Goal: Information Seeking & Learning: Learn about a topic

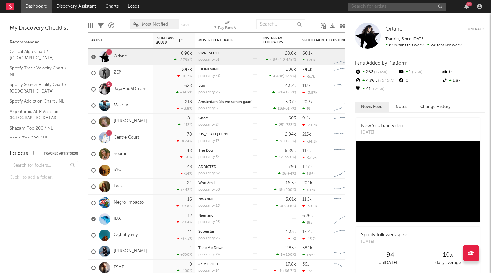
click at [373, 6] on input "text" at bounding box center [396, 7] width 97 height 8
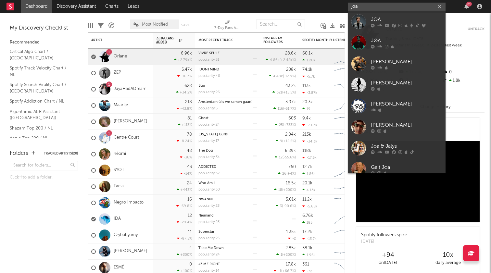
click at [374, 7] on input "joa" at bounding box center [396, 7] width 97 height 8
paste input "[URL][DOMAIN_NAME]"
type input "[URL][DOMAIN_NAME]"
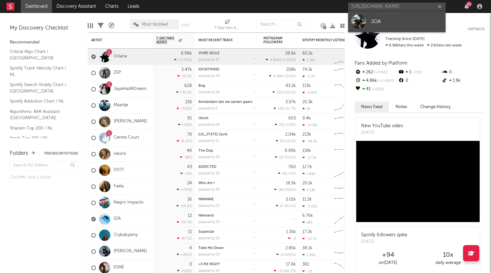
click at [374, 21] on div "JOA" at bounding box center [406, 22] width 71 height 8
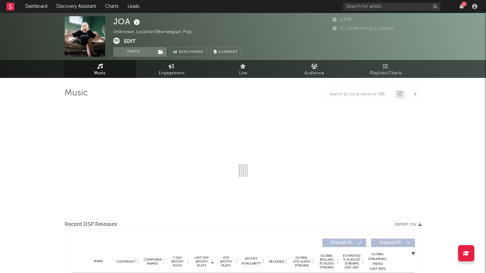
select select "6m"
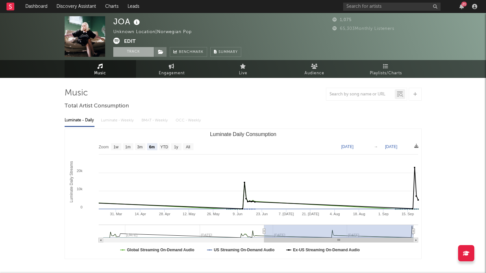
click at [132, 52] on button "Track" at bounding box center [133, 52] width 41 height 10
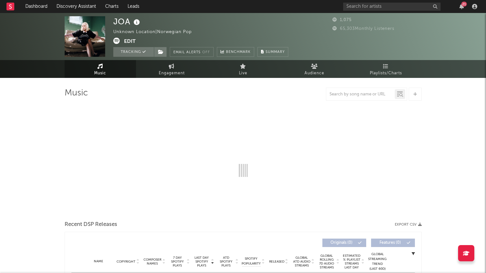
select select "6m"
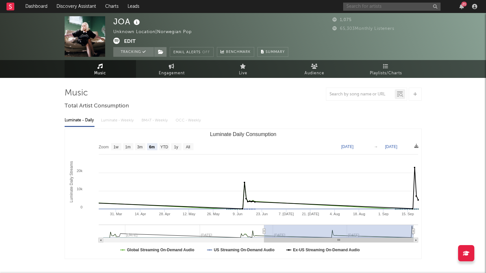
click at [368, 6] on input "text" at bounding box center [391, 7] width 97 height 8
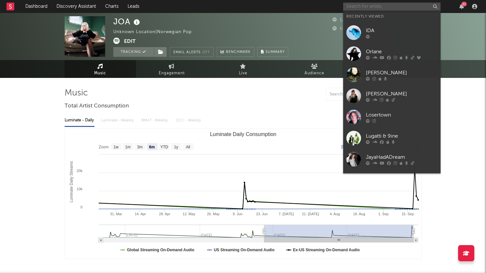
paste input "[URL][DOMAIN_NAME]"
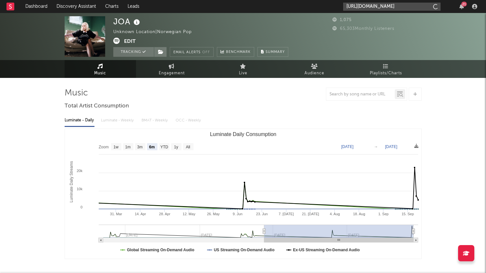
type input "[URL][DOMAIN_NAME]"
click at [376, 9] on input "[URL][DOMAIN_NAME]" at bounding box center [391, 7] width 97 height 8
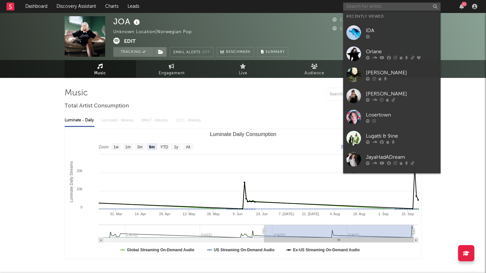
paste input "[URL][DOMAIN_NAME]"
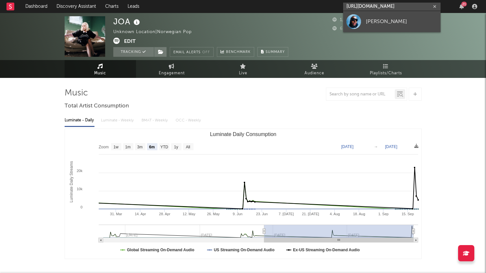
type input "[URL][DOMAIN_NAME]"
click at [375, 16] on link "[PERSON_NAME]" at bounding box center [391, 21] width 97 height 21
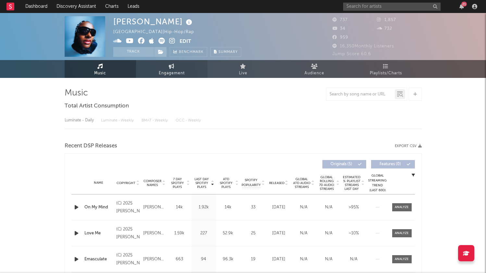
select select "1w"
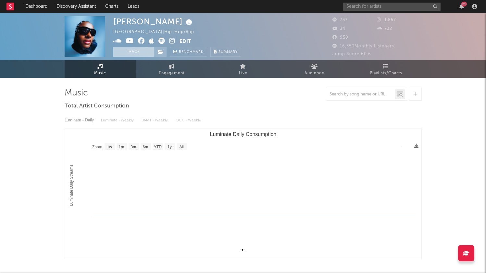
click at [131, 53] on button "Track" at bounding box center [133, 52] width 41 height 10
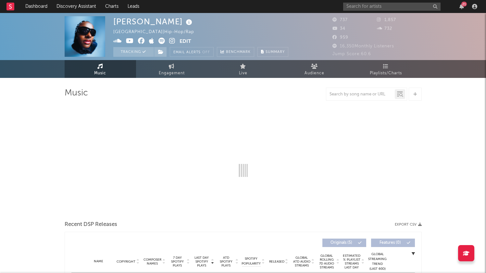
select select "1w"
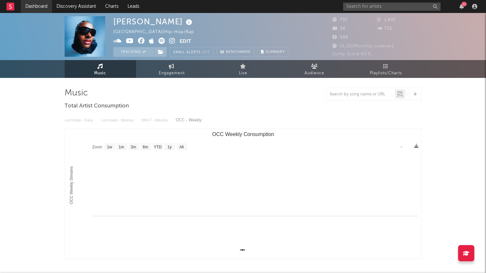
click at [34, 5] on link "Dashboard" at bounding box center [36, 6] width 31 height 13
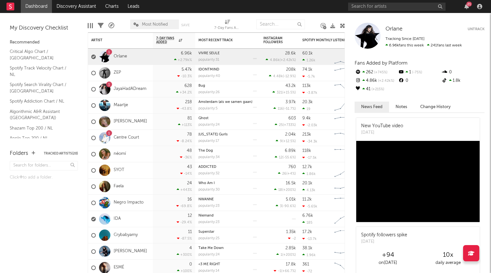
click at [467, 9] on div "21" at bounding box center [416, 6] width 136 height 13
click at [467, 6] on icon "button" at bounding box center [466, 6] width 5 height 5
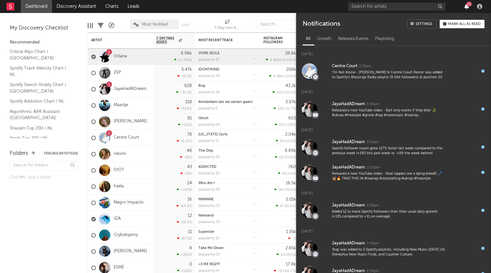
click at [467, 6] on icon "button" at bounding box center [466, 6] width 5 height 5
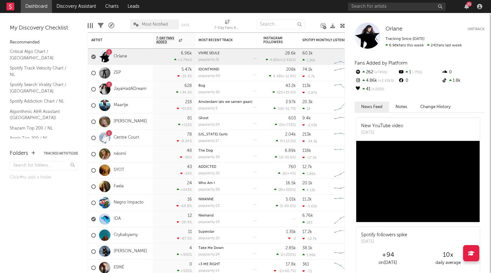
click at [467, 6] on div "21" at bounding box center [469, 4] width 6 height 5
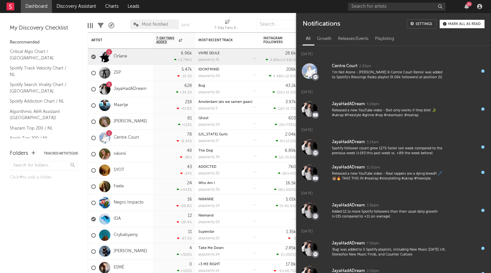
click at [467, 6] on div "21" at bounding box center [469, 4] width 6 height 5
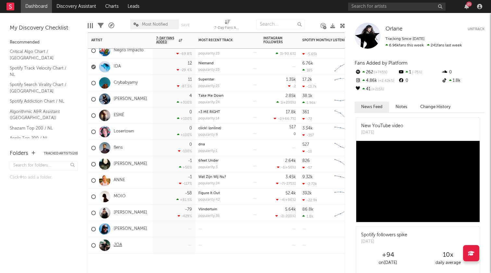
click at [116, 245] on link "JOA" at bounding box center [118, 246] width 8 height 6
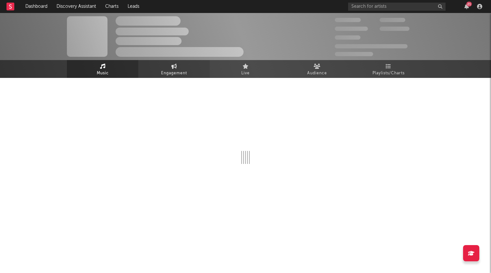
select select "6m"
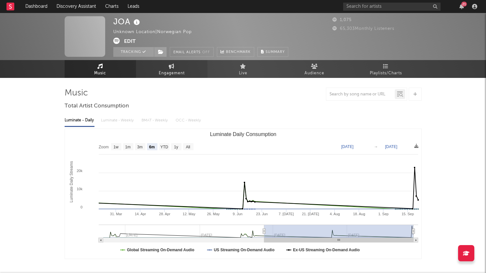
click at [171, 73] on span "Engagement" at bounding box center [172, 74] width 26 height 8
select select "1w"
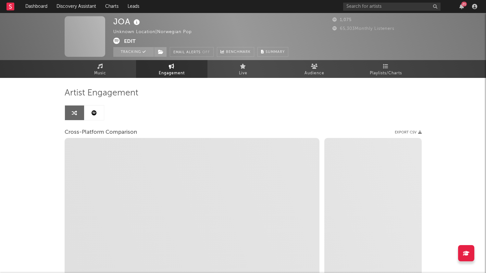
click at [95, 117] on link at bounding box center [93, 113] width 19 height 15
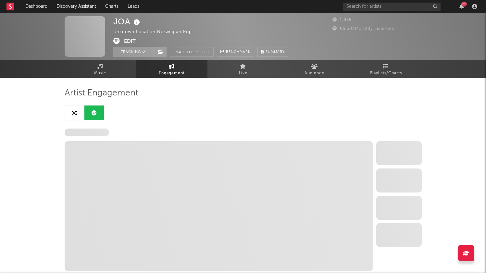
select select "6m"
select select "1w"
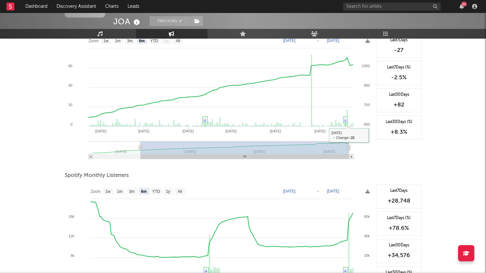
scroll to position [156, 0]
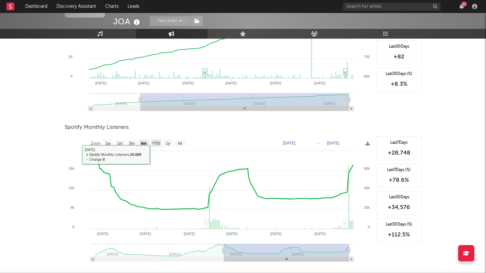
click at [158, 142] on text "YTD" at bounding box center [156, 143] width 8 height 5
select select "YTD"
type input "[DATE]"
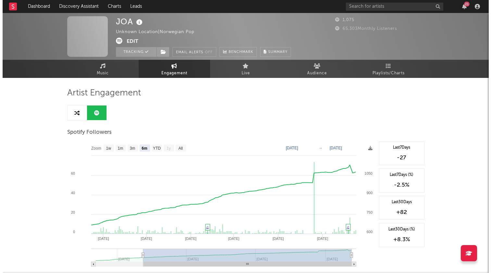
scroll to position [0, 0]
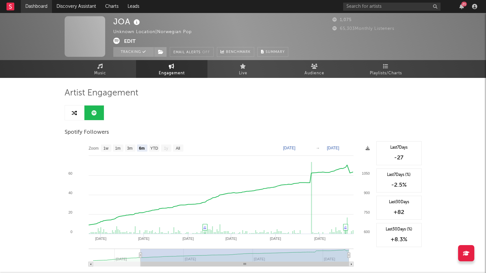
click at [34, 9] on link "Dashboard" at bounding box center [36, 6] width 31 height 13
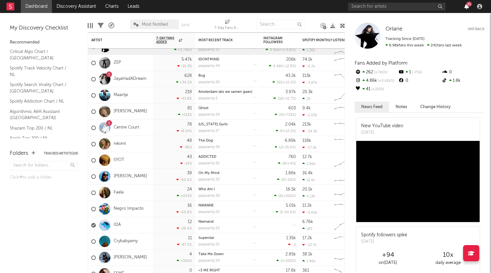
click at [466, 6] on icon "button" at bounding box center [466, 6] width 5 height 5
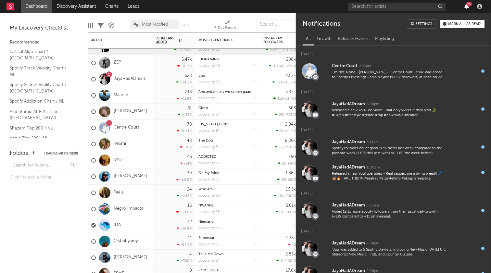
click at [467, 8] on icon "button" at bounding box center [466, 6] width 5 height 5
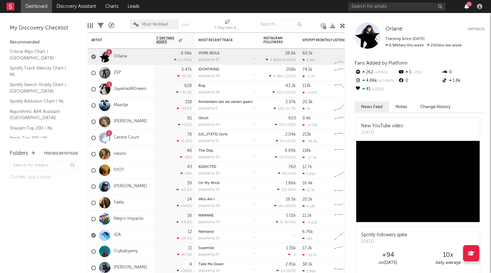
click at [466, 7] on icon "button" at bounding box center [466, 6] width 5 height 5
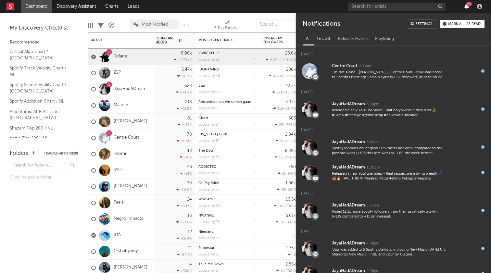
click at [466, 7] on icon "button" at bounding box center [466, 6] width 5 height 5
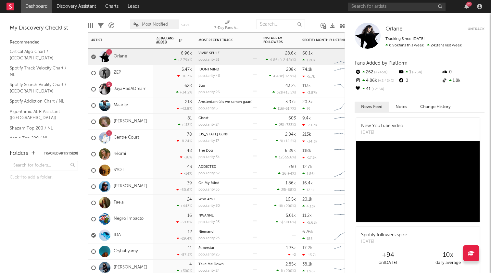
click at [118, 55] on link "Orlane" at bounding box center [120, 57] width 13 height 6
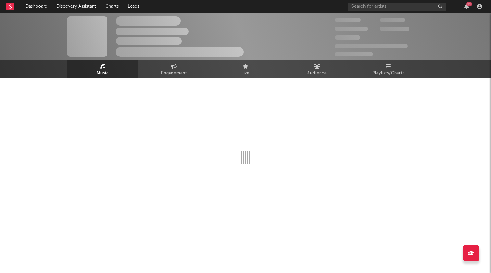
select select "1w"
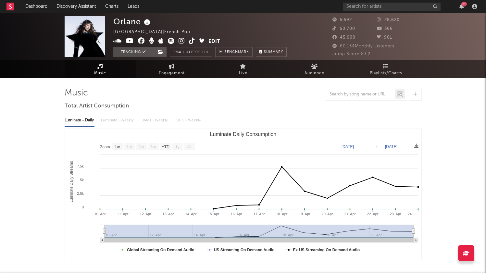
click at [462, 5] on div "21" at bounding box center [465, 4] width 6 height 5
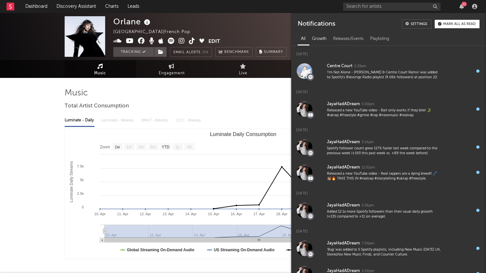
click at [311, 40] on div "Growth" at bounding box center [319, 38] width 21 height 11
